Goal: Download file/media

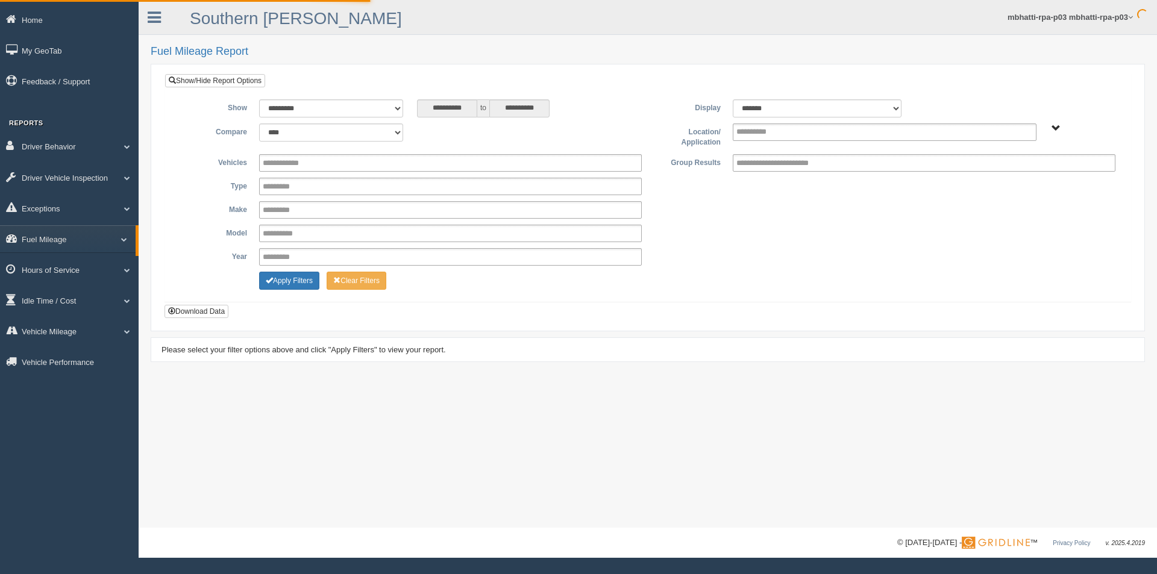
type input "*********"
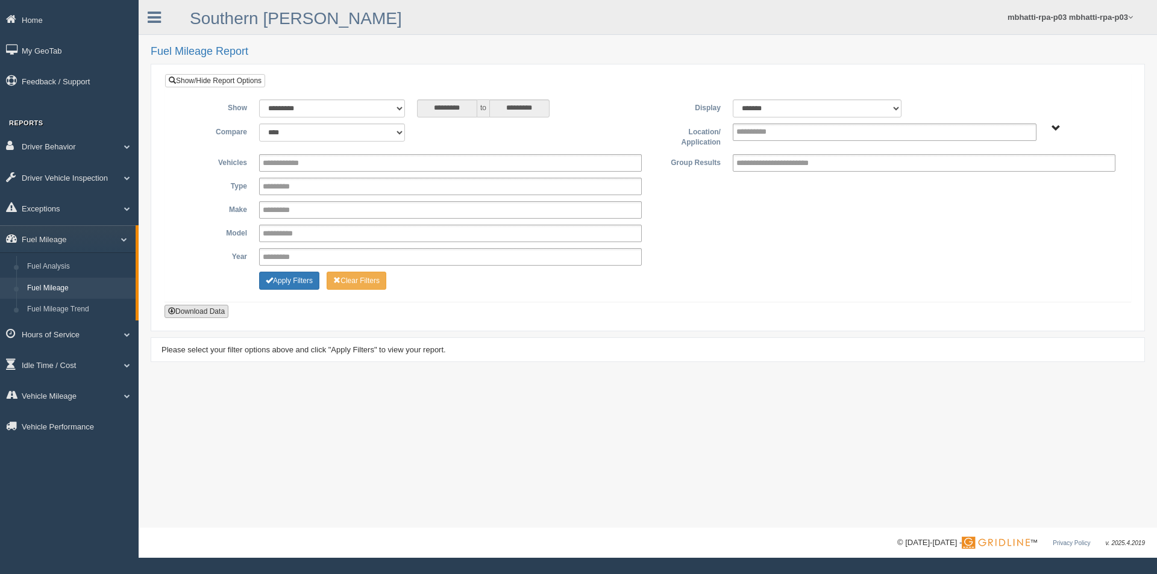
click at [198, 311] on button "Download Data" at bounding box center [196, 311] width 64 height 13
